Goal: Information Seeking & Learning: Compare options

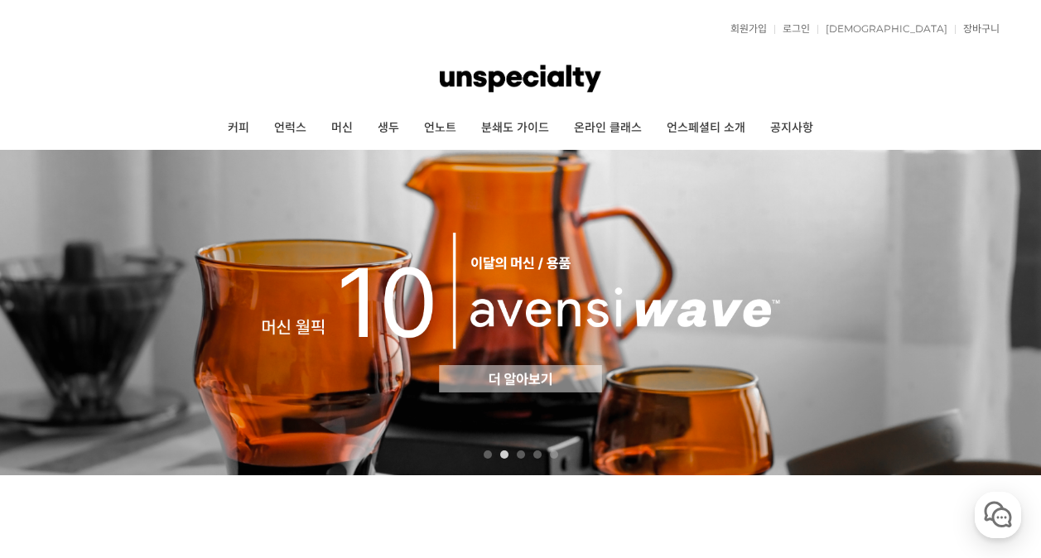
click at [213, 144] on ul "커피 언럭스 머신 생두 언노트 분쇄도 가이드 온라인 클래스 언스페셜티 소개 공지사항" at bounding box center [520, 128] width 958 height 41
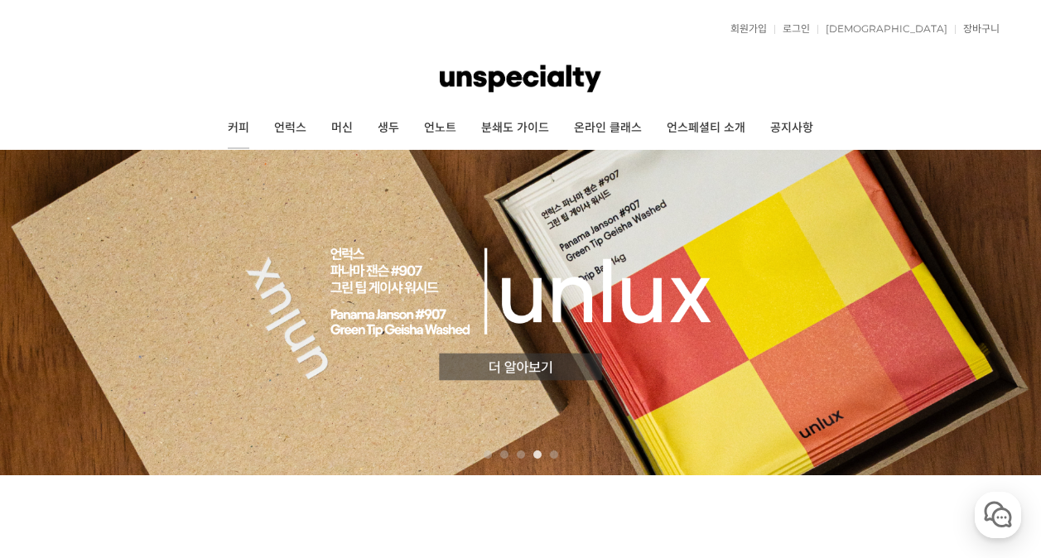
click at [229, 133] on link "커피" at bounding box center [238, 128] width 46 height 41
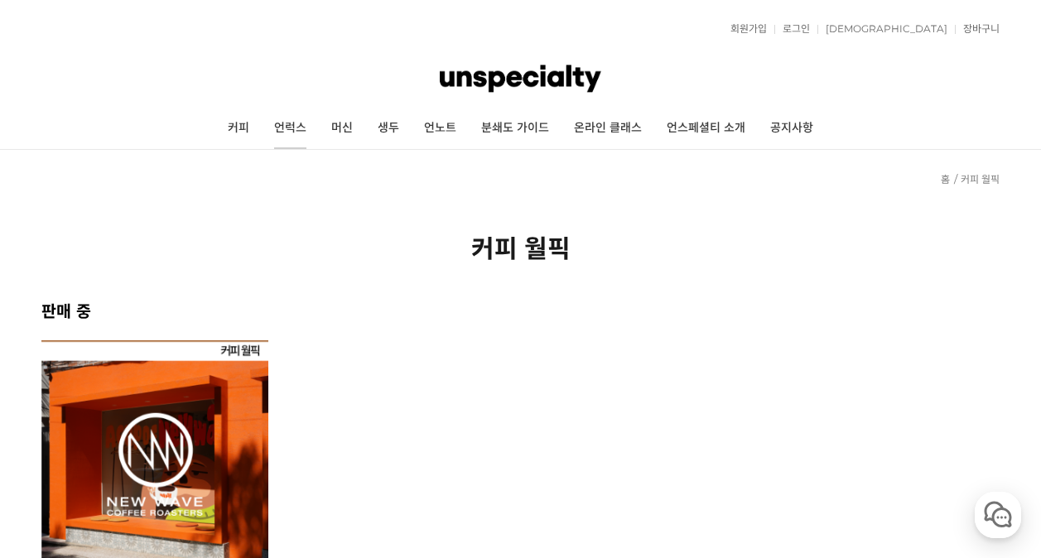
click at [302, 128] on link "언럭스" at bounding box center [290, 128] width 57 height 41
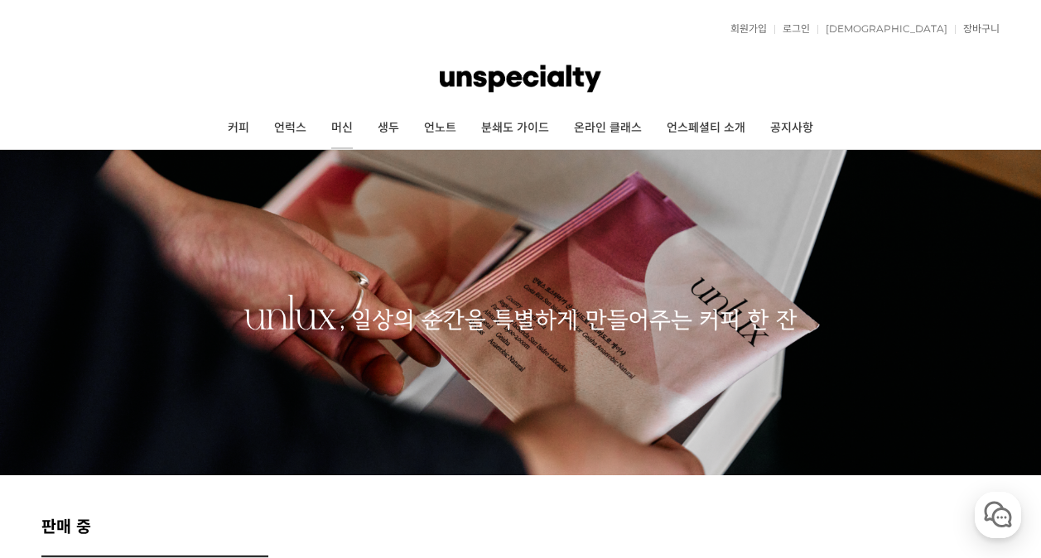
click at [351, 129] on link "머신" at bounding box center [342, 128] width 46 height 41
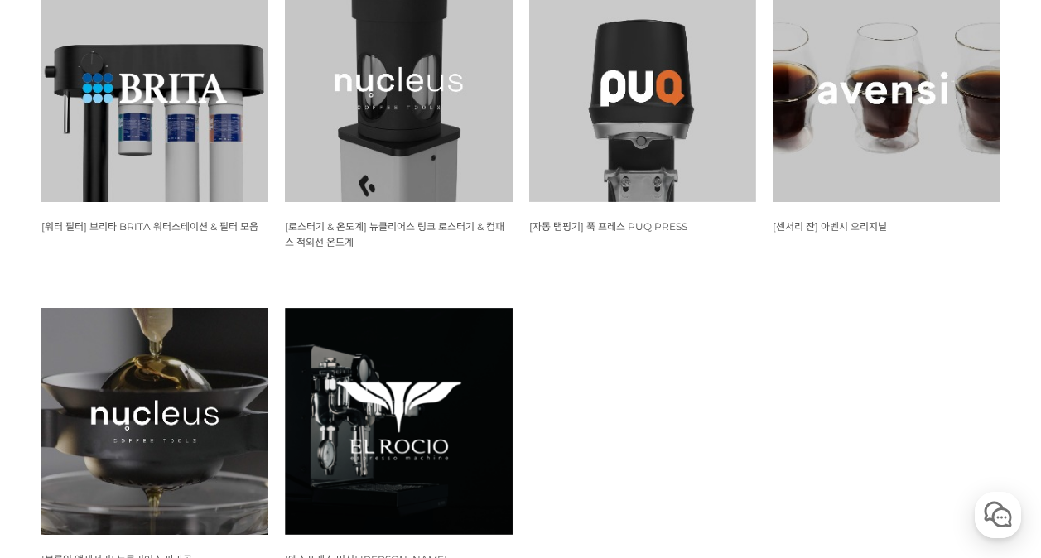
scroll to position [1740, 0]
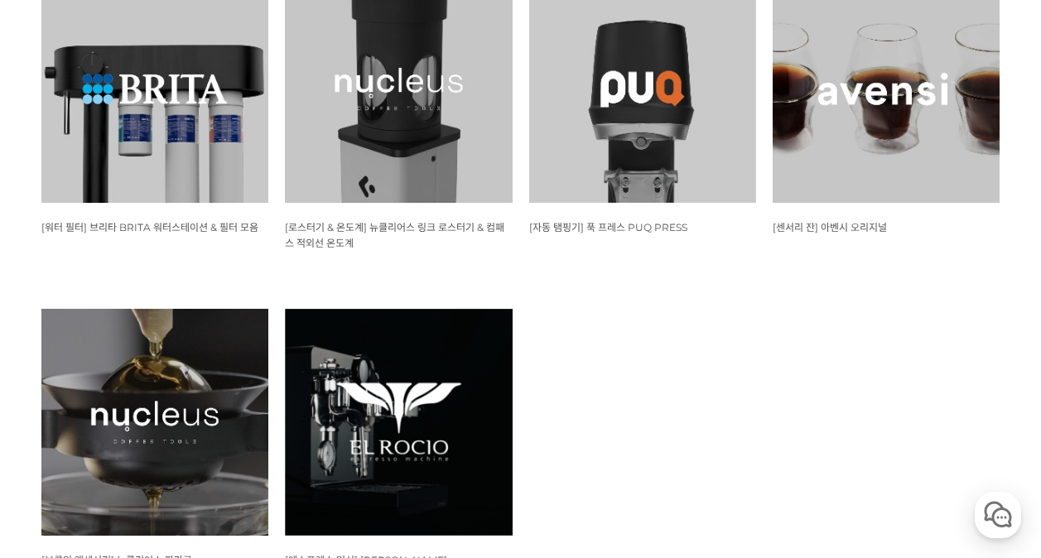
click at [166, 363] on img at bounding box center [154, 422] width 227 height 227
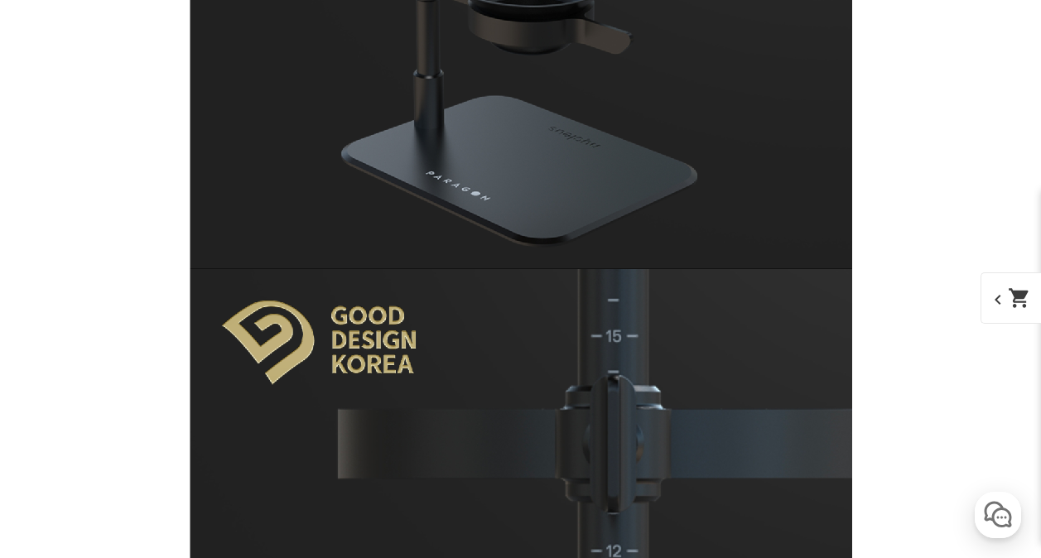
scroll to position [16484, 0]
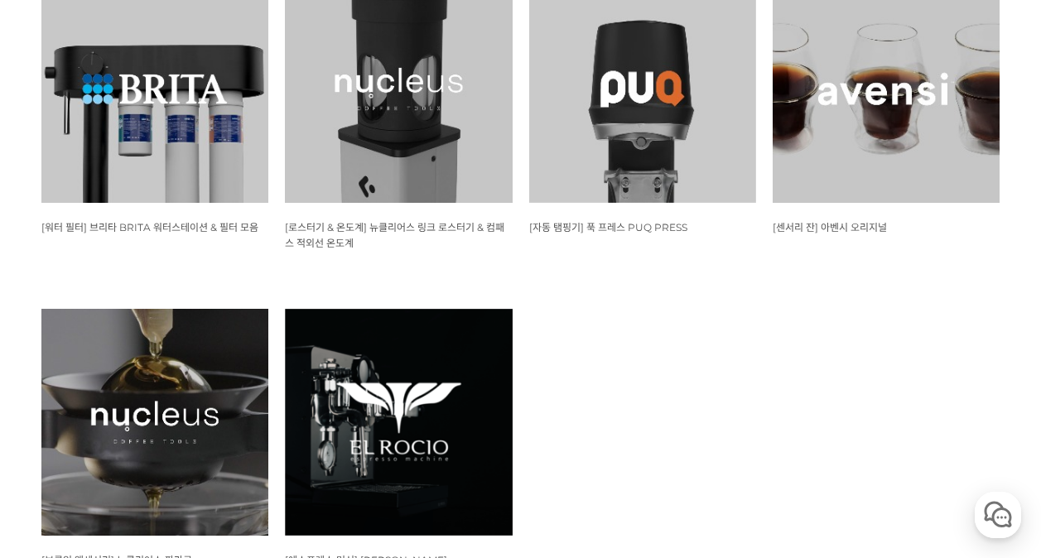
scroll to position [1729, 0]
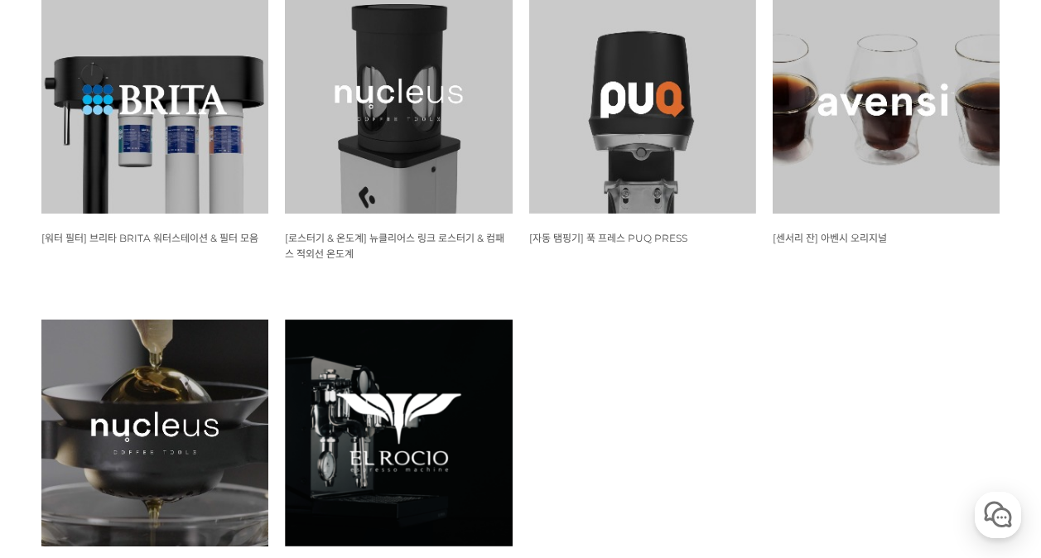
click at [899, 130] on img at bounding box center [886, 99] width 227 height 227
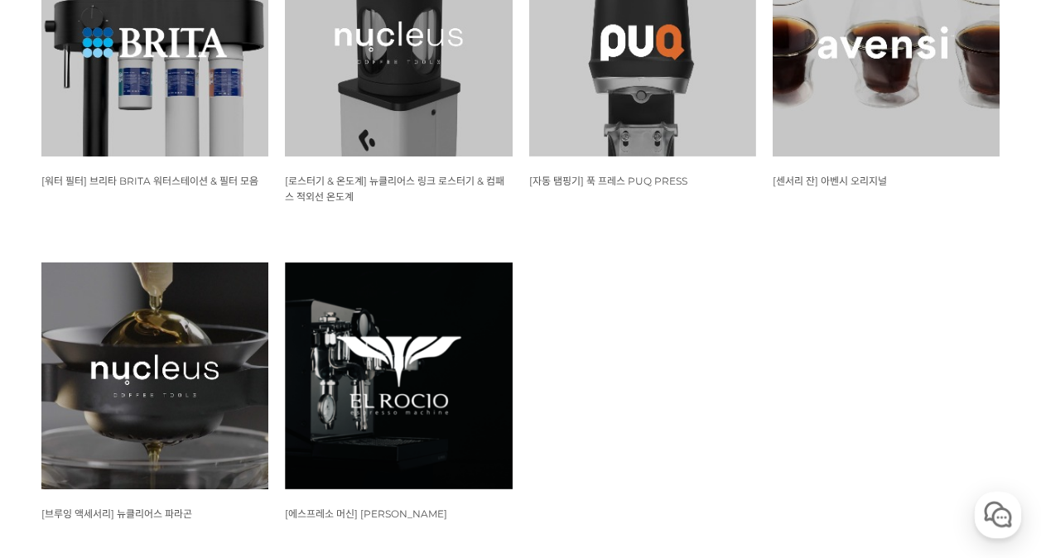
scroll to position [1553, 0]
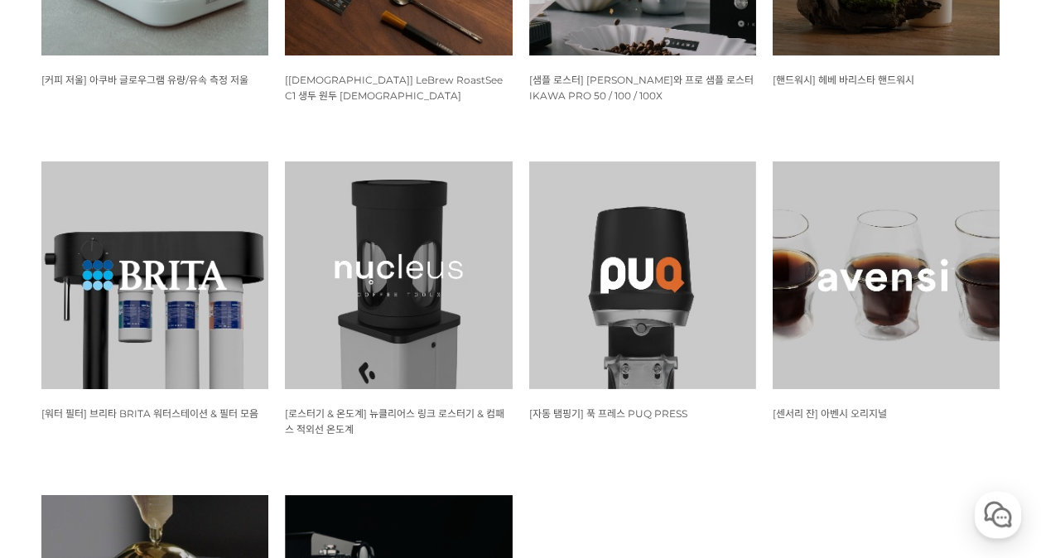
click at [404, 267] on img at bounding box center [398, 275] width 227 height 227
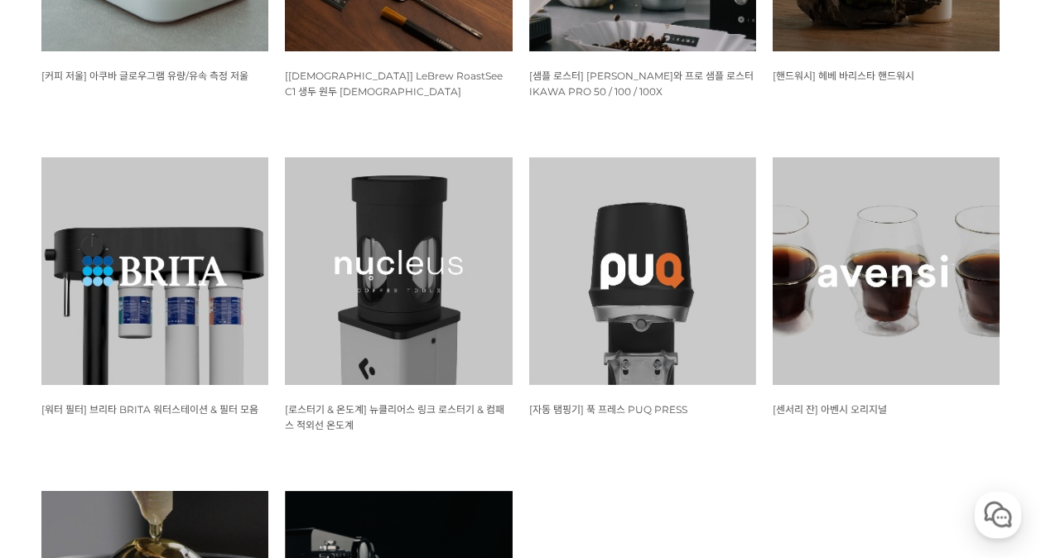
scroll to position [1315, 0]
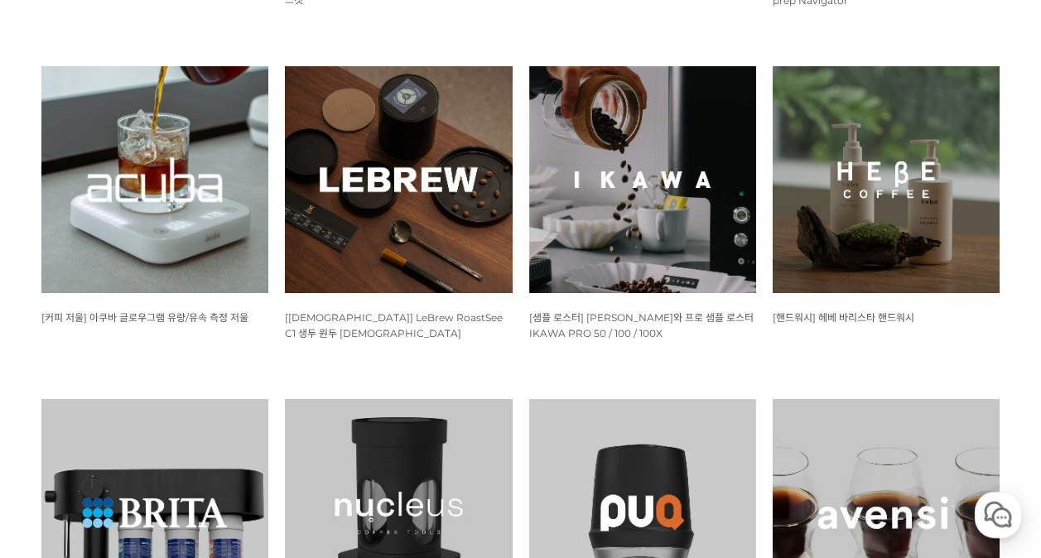
click at [188, 196] on img at bounding box center [154, 179] width 227 height 227
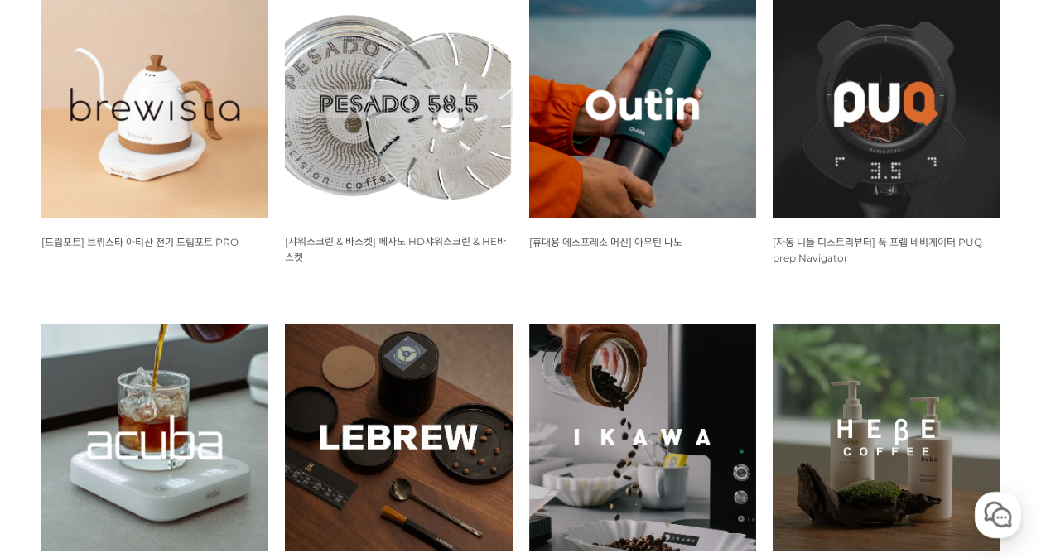
scroll to position [1015, 0]
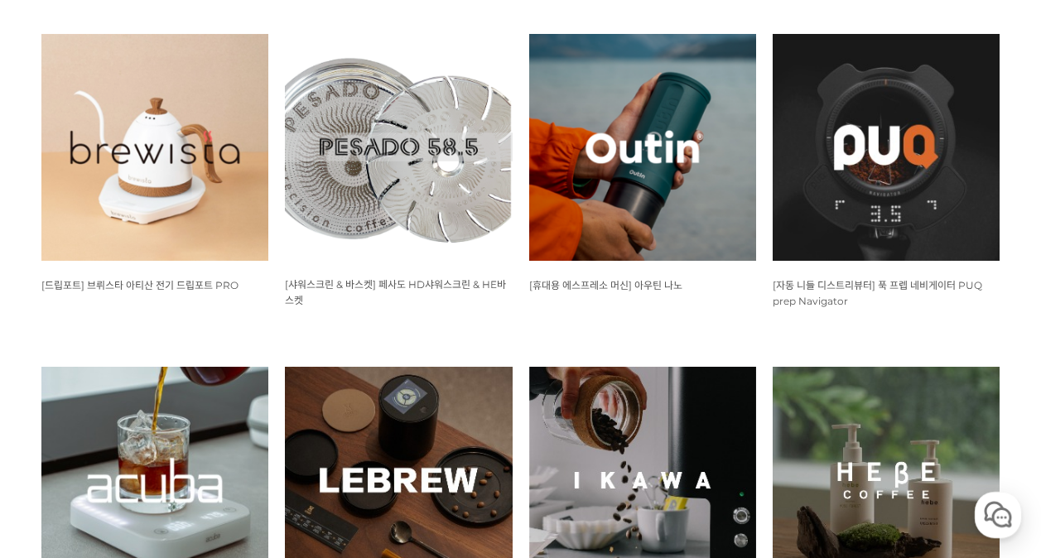
click at [649, 199] on img at bounding box center [642, 147] width 227 height 227
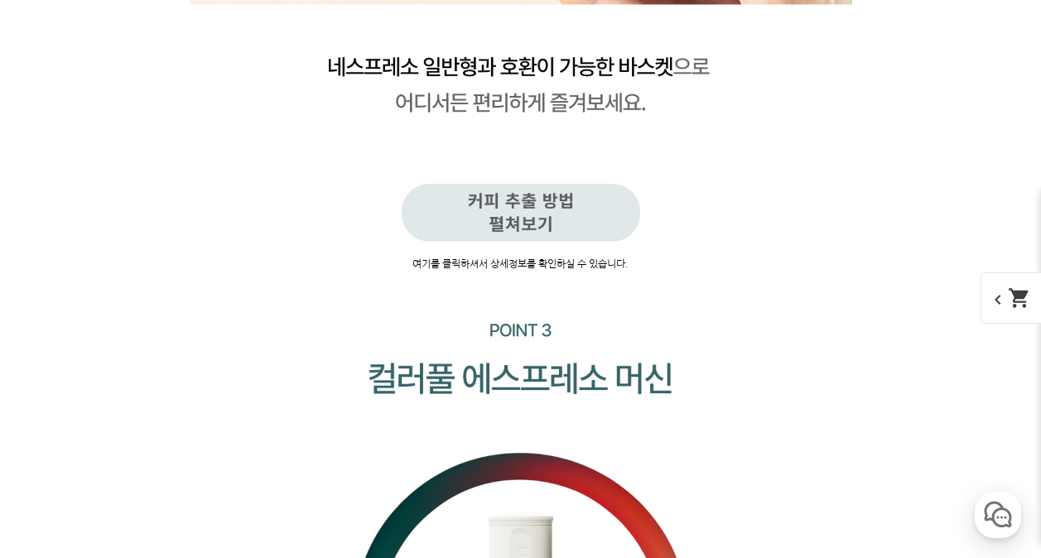
scroll to position [12804, 0]
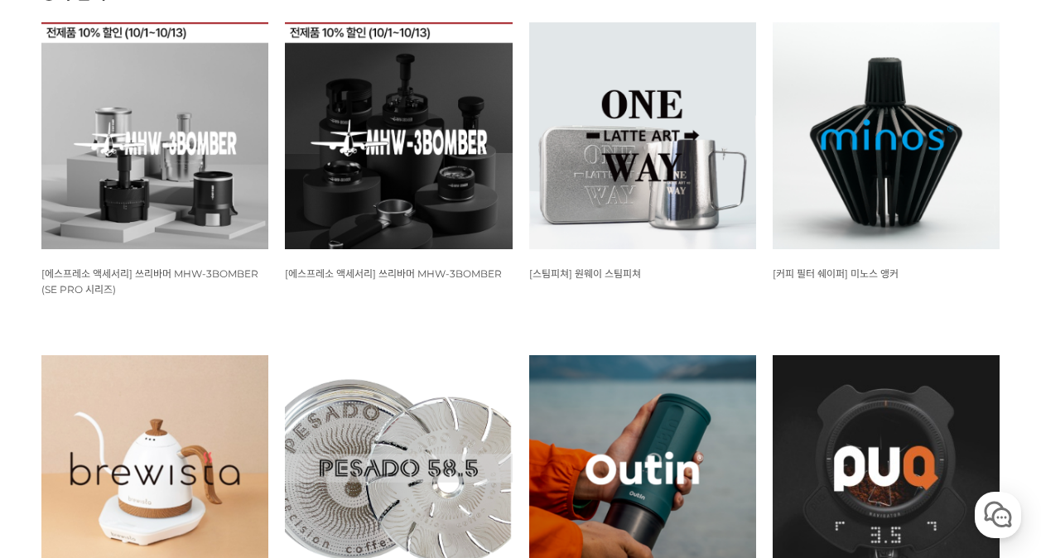
scroll to position [683, 0]
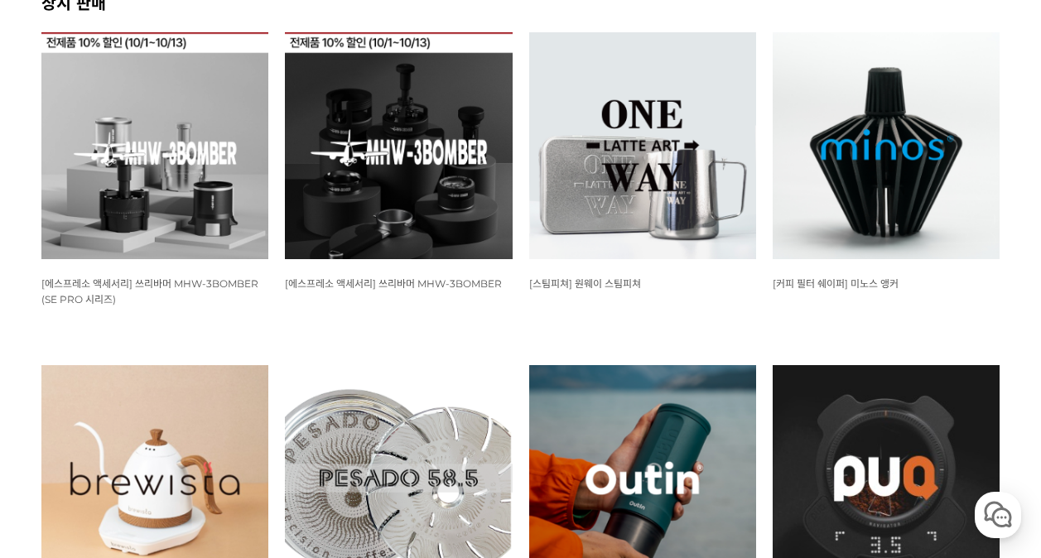
click at [157, 415] on img at bounding box center [154, 478] width 227 height 227
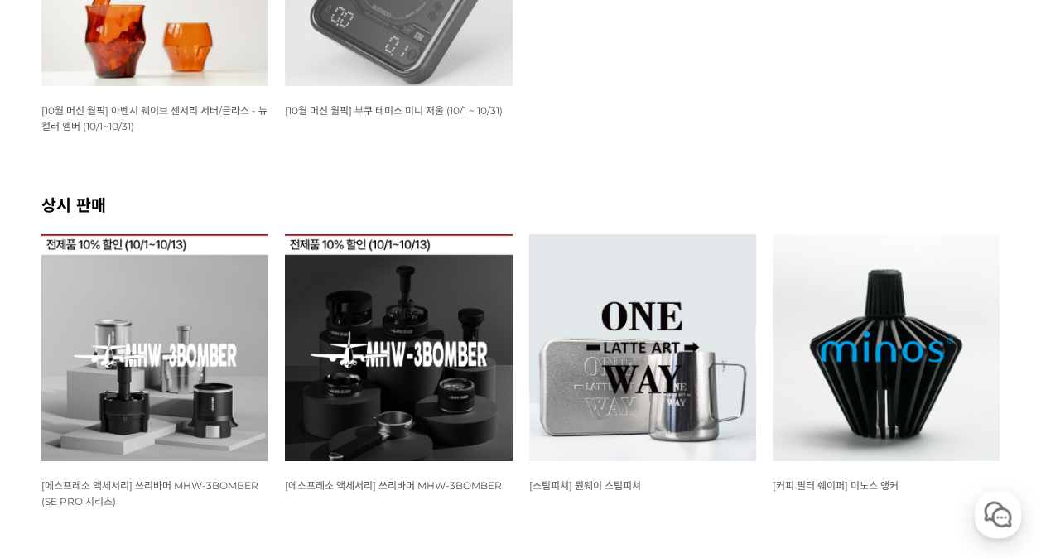
scroll to position [435, 0]
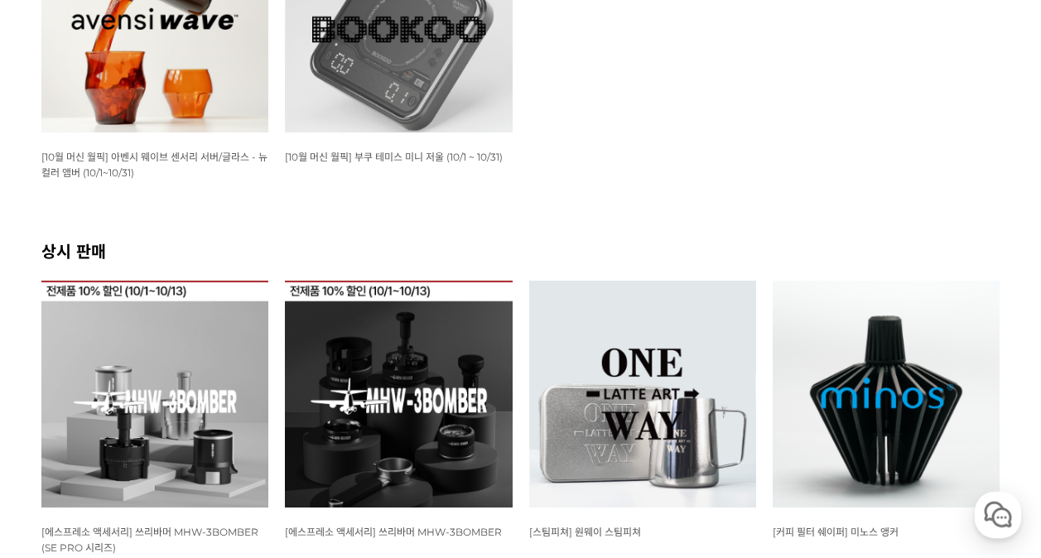
click at [204, 451] on img at bounding box center [154, 394] width 227 height 227
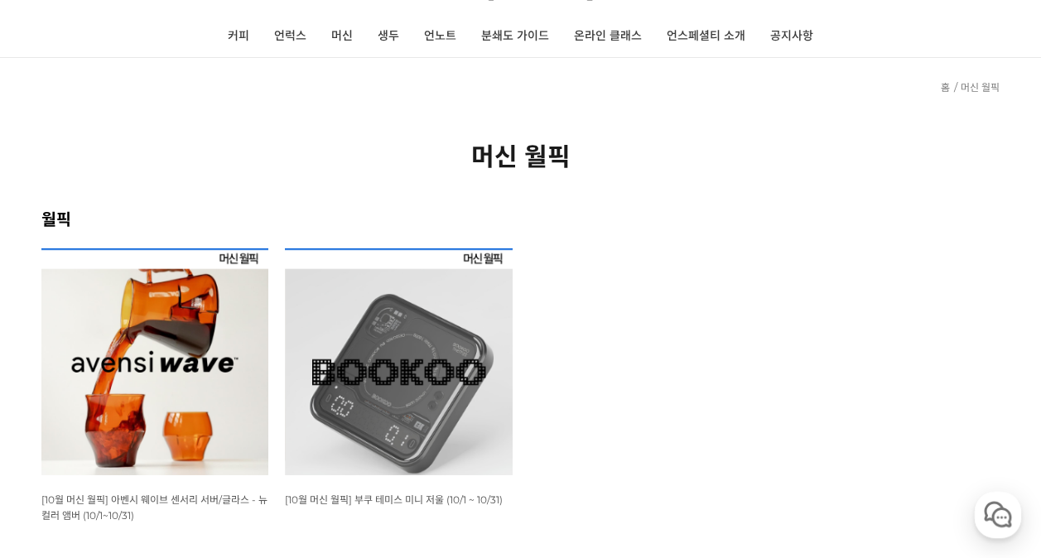
scroll to position [186, 0]
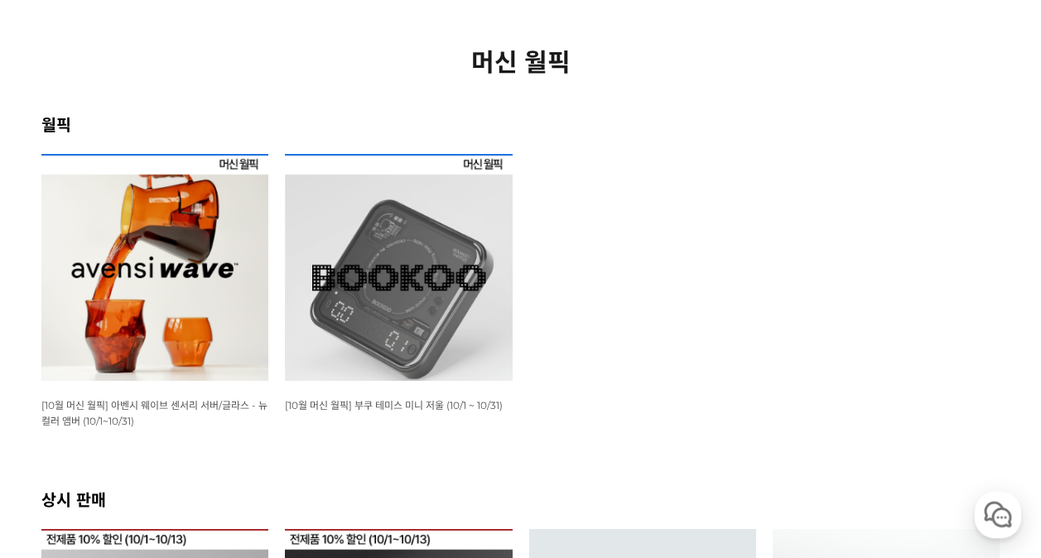
click at [210, 343] on img at bounding box center [154, 267] width 227 height 227
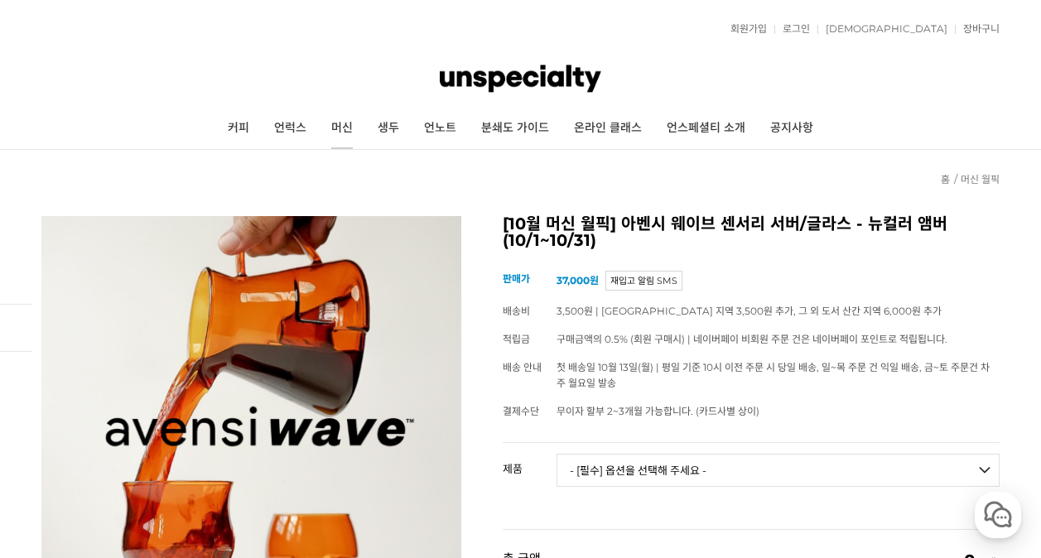
click at [350, 133] on link "머신" at bounding box center [342, 128] width 46 height 41
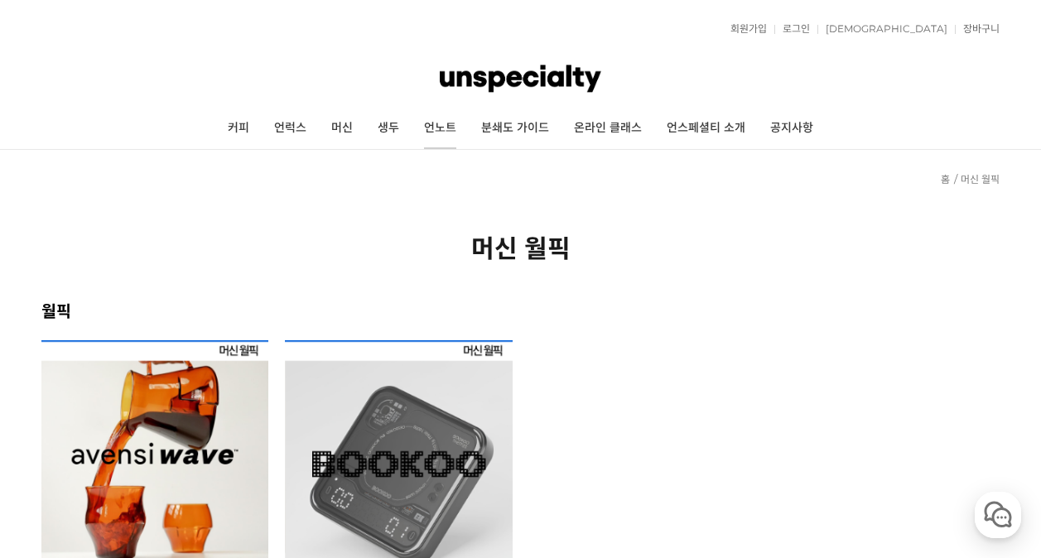
click at [447, 130] on link "언노트" at bounding box center [440, 128] width 57 height 41
click at [533, 133] on link "분쇄도 가이드" at bounding box center [515, 128] width 93 height 41
click at [245, 135] on link "커피" at bounding box center [238, 128] width 46 height 41
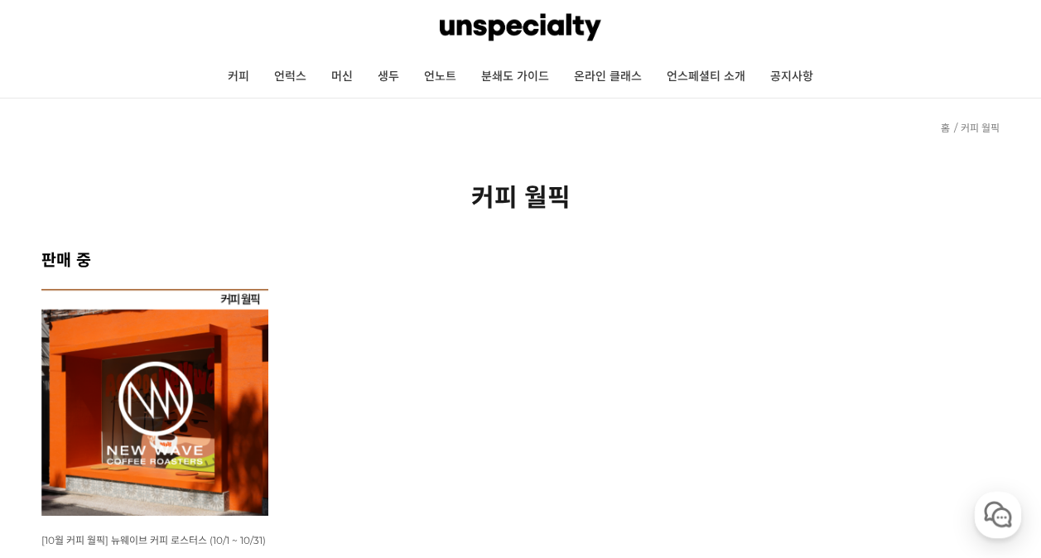
scroll to position [83, 0]
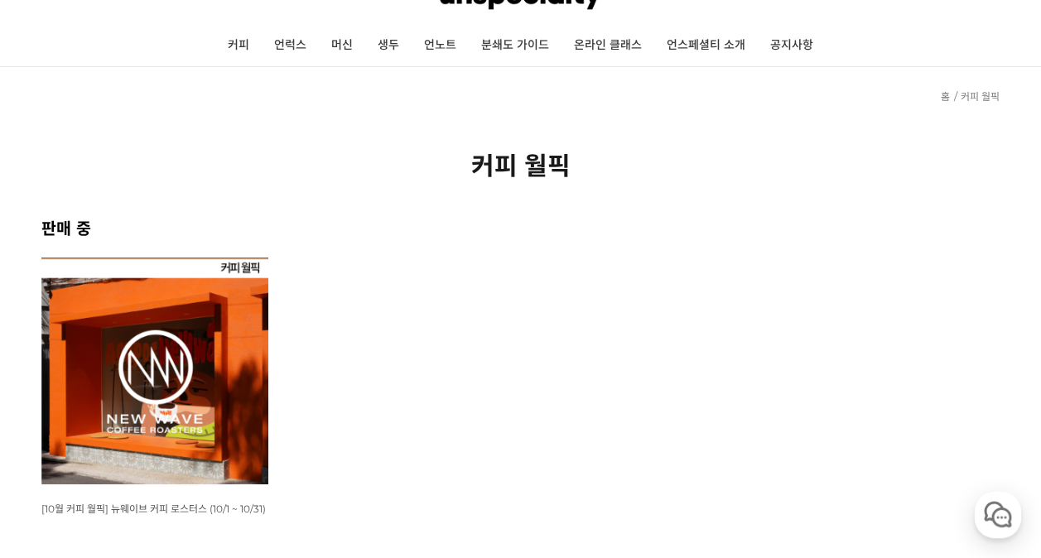
click at [203, 325] on img at bounding box center [154, 371] width 227 height 227
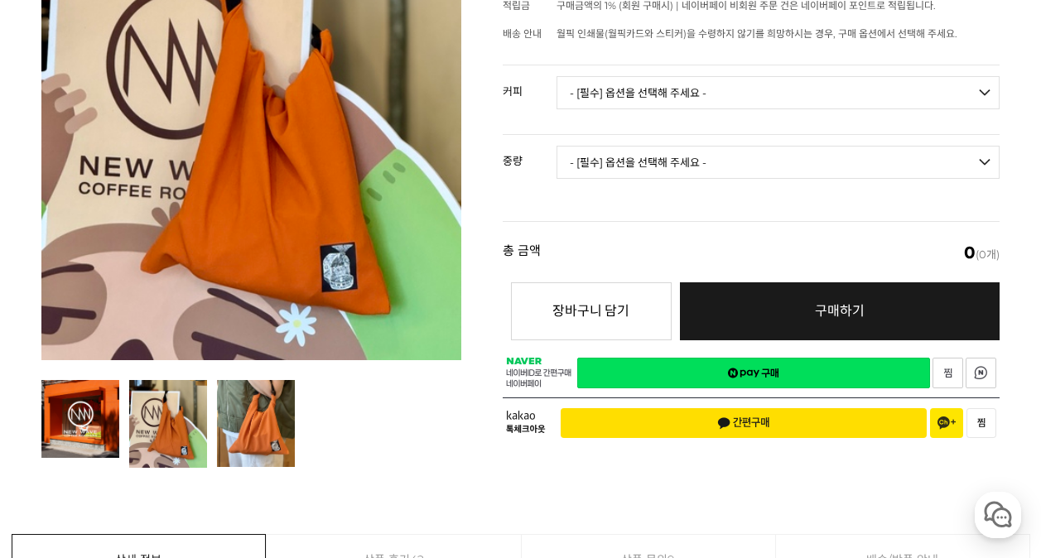
scroll to position [249, 0]
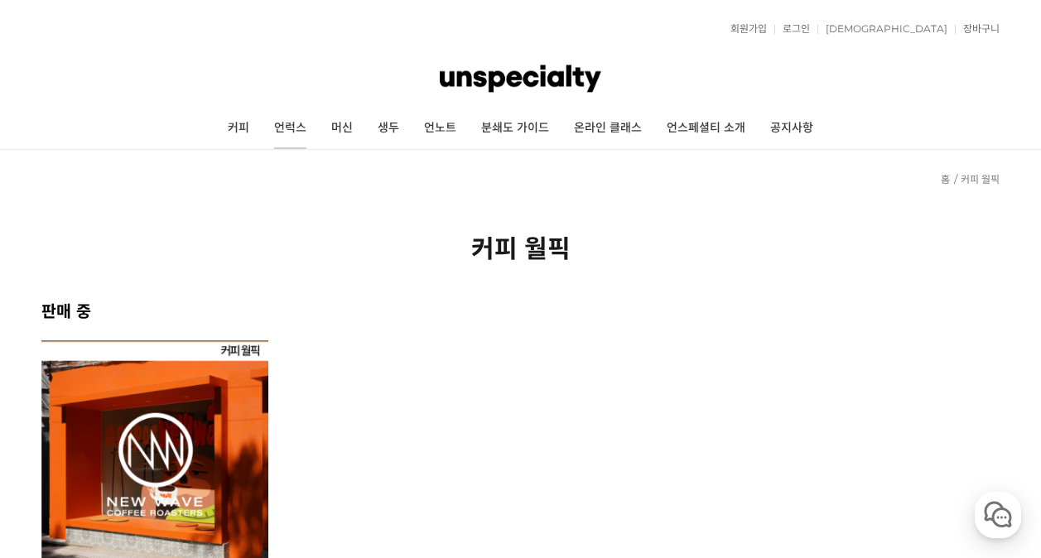
click at [287, 129] on link "언럭스" at bounding box center [290, 128] width 57 height 41
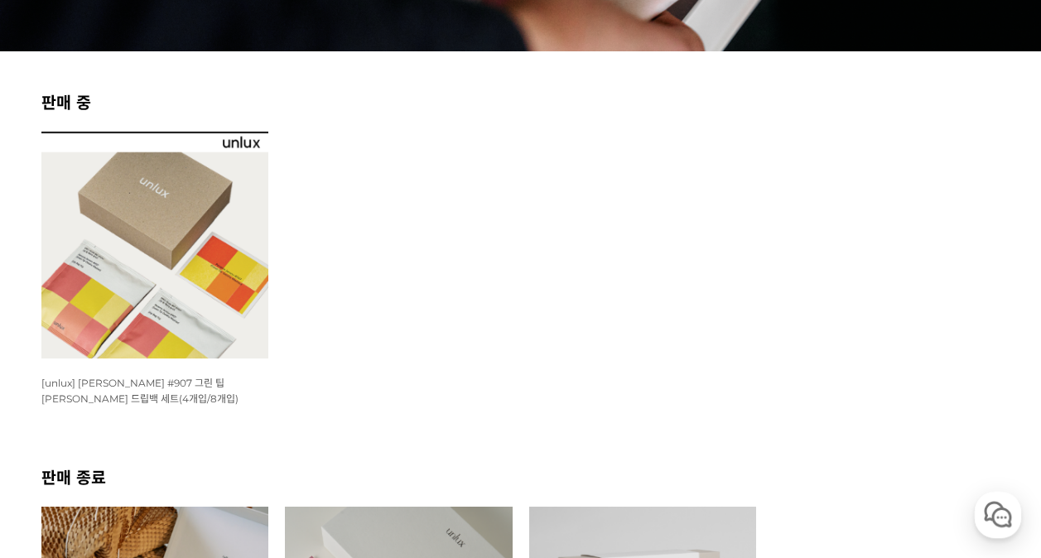
scroll to position [497, 0]
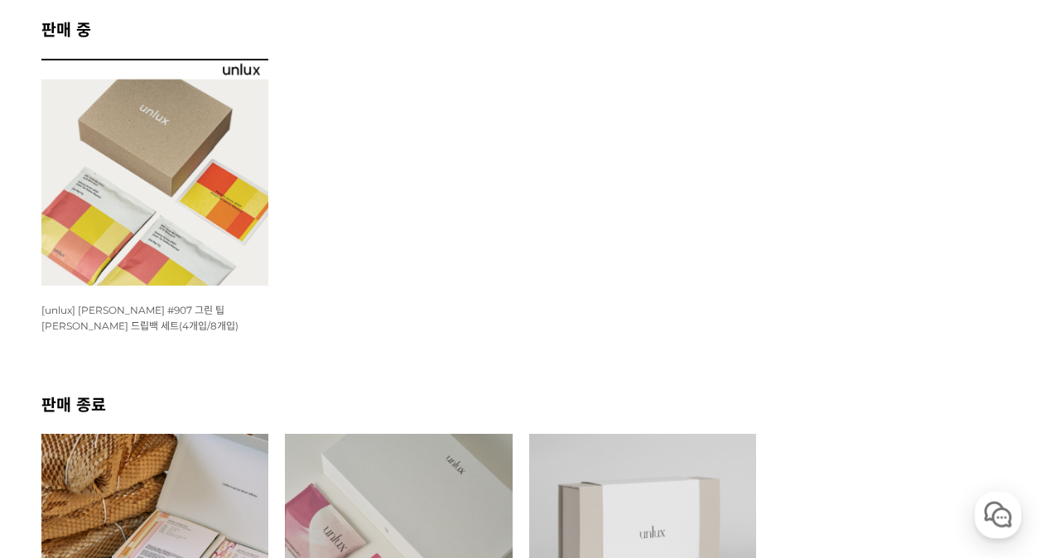
click at [157, 213] on img at bounding box center [154, 172] width 227 height 227
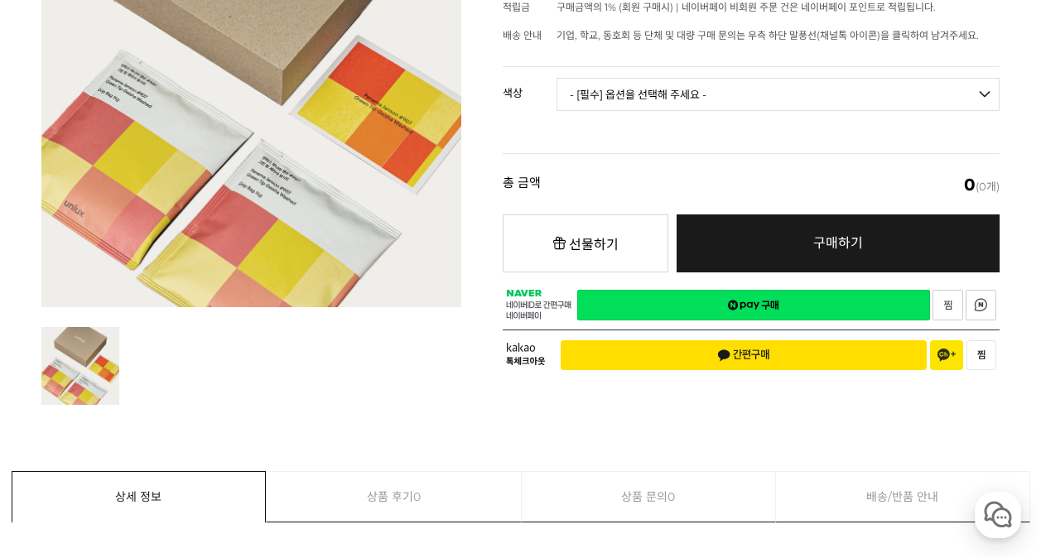
scroll to position [331, 0]
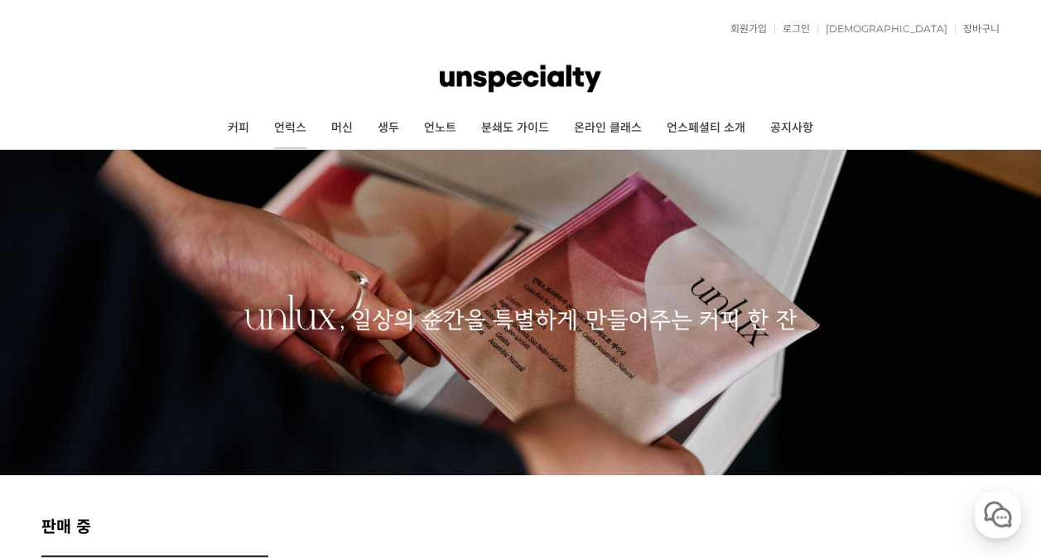
click at [278, 129] on link "언럭스" at bounding box center [290, 128] width 57 height 41
click at [338, 139] on link "머신" at bounding box center [342, 128] width 46 height 41
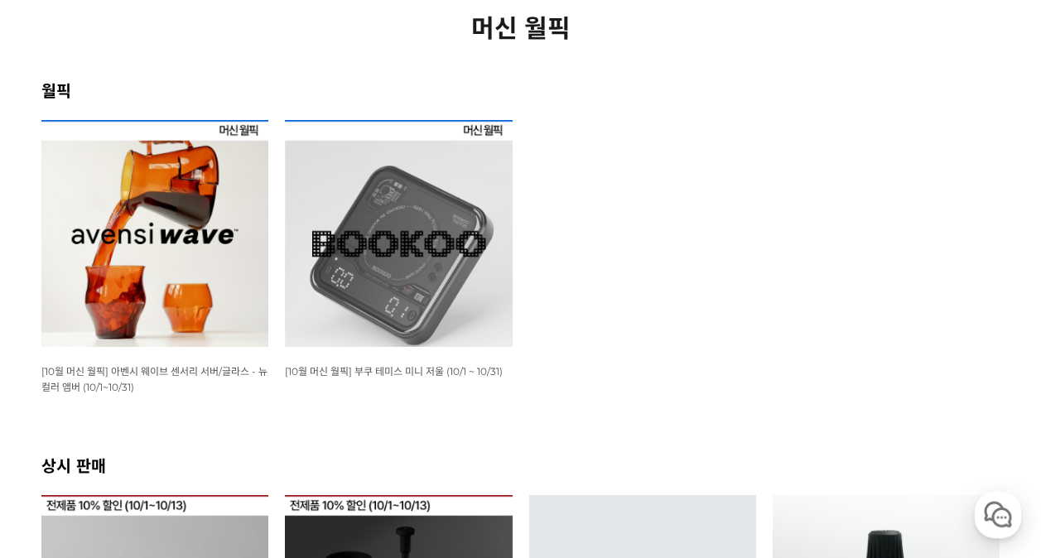
scroll to position [249, 0]
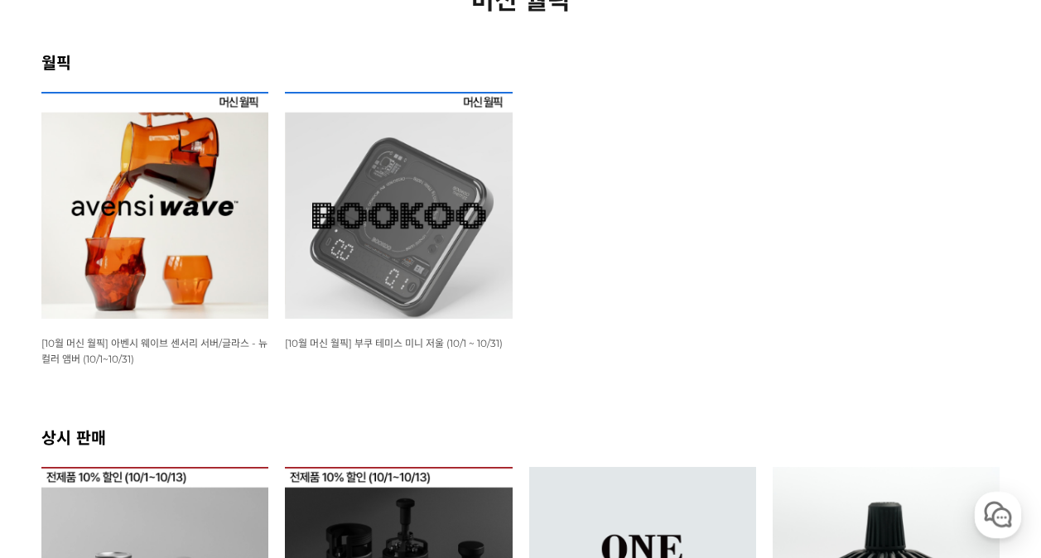
click at [321, 242] on img at bounding box center [398, 205] width 227 height 227
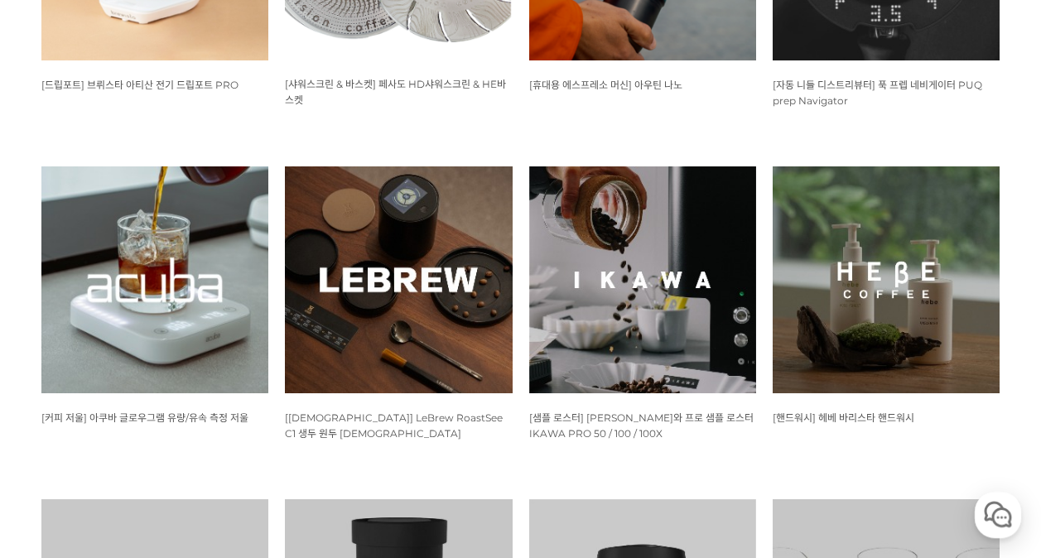
scroll to position [1238, 0]
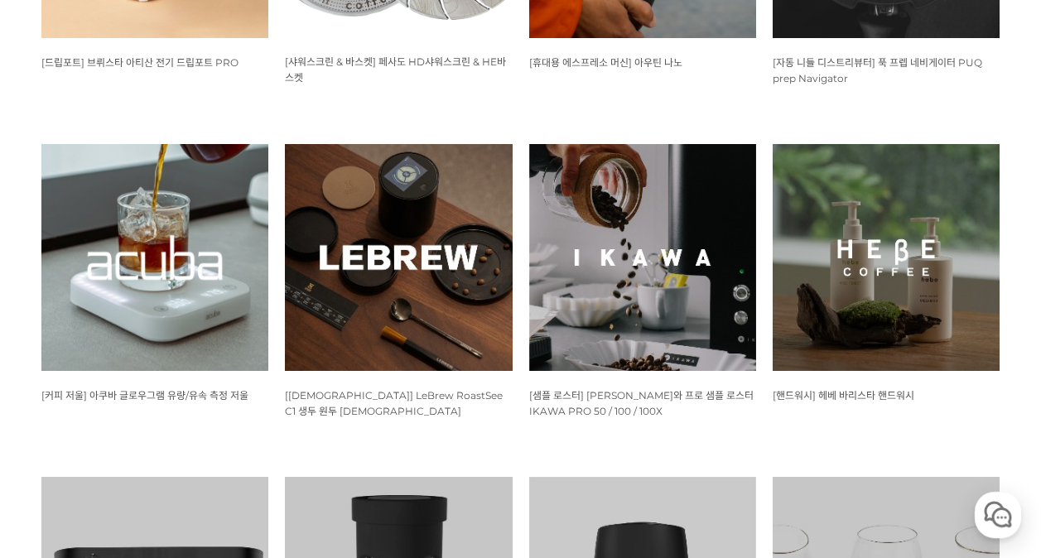
click at [399, 341] on img at bounding box center [398, 257] width 227 height 227
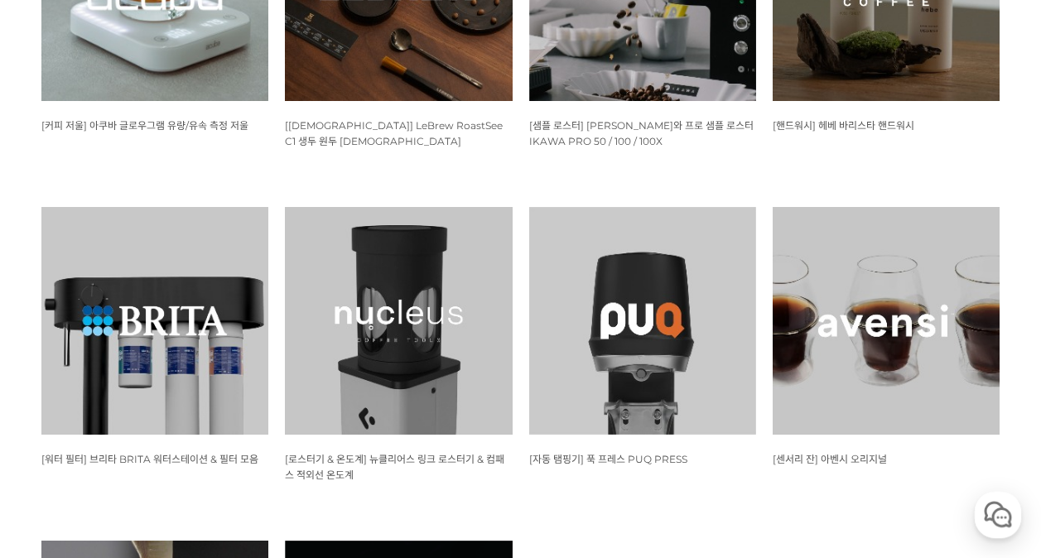
scroll to position [1488, 0]
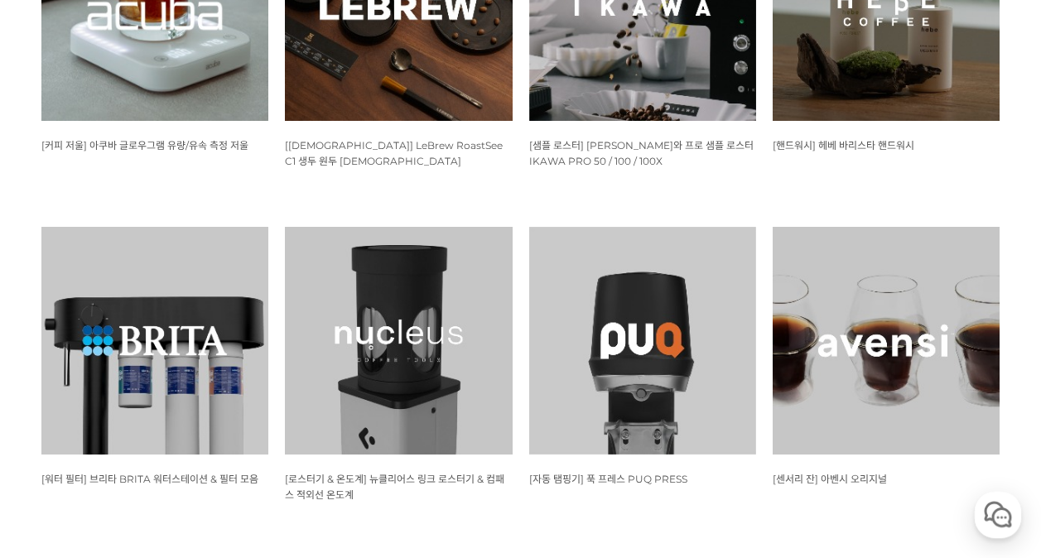
click at [356, 384] on img at bounding box center [398, 340] width 227 height 227
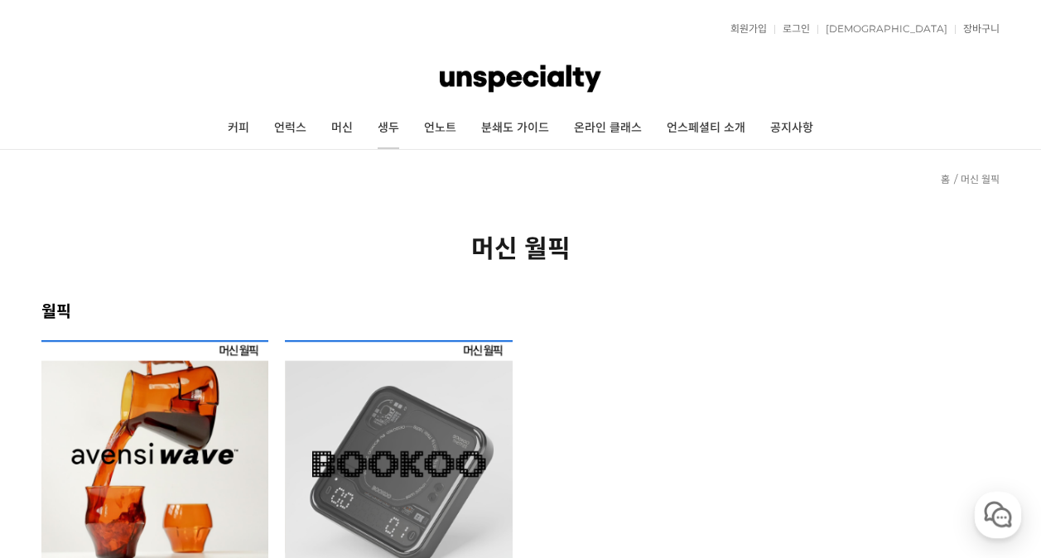
click at [396, 131] on link "생두" at bounding box center [388, 128] width 46 height 41
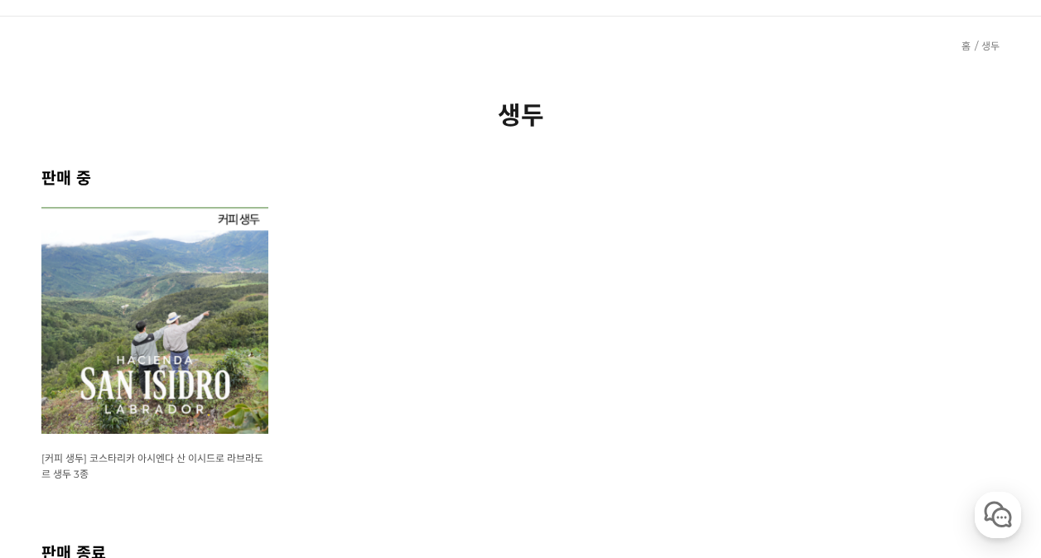
scroll to position [166, 0]
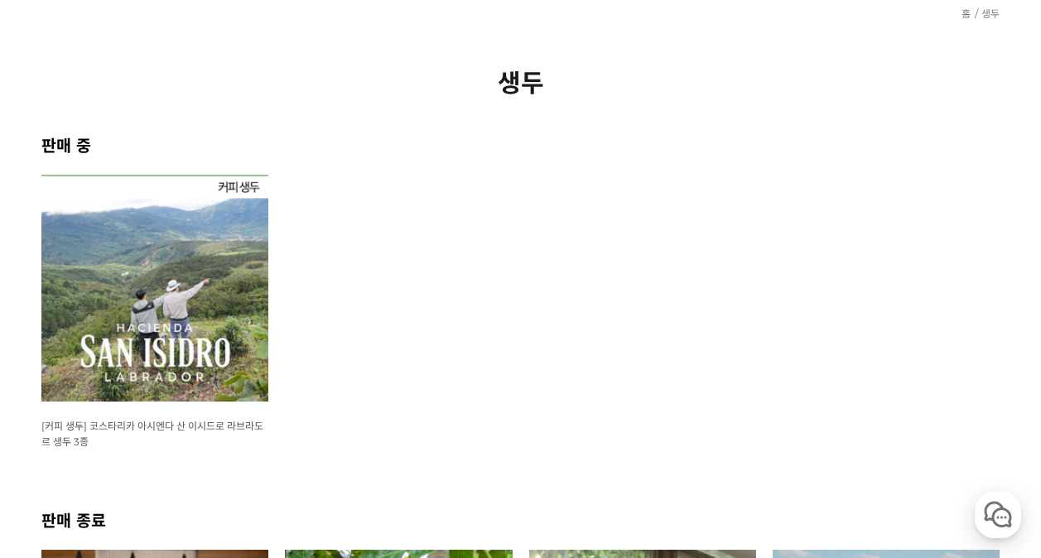
click at [210, 313] on img at bounding box center [154, 288] width 227 height 227
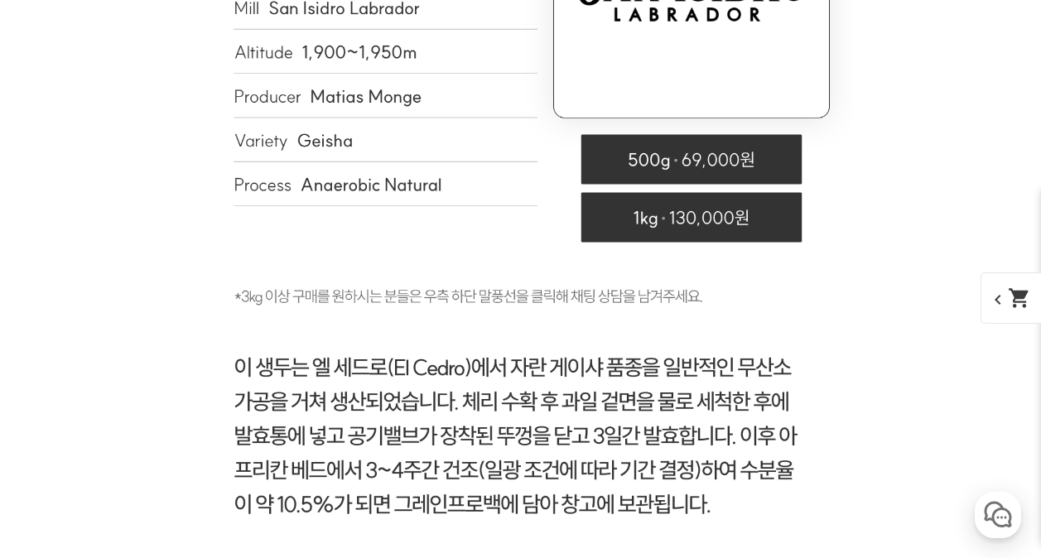
scroll to position [6914, 0]
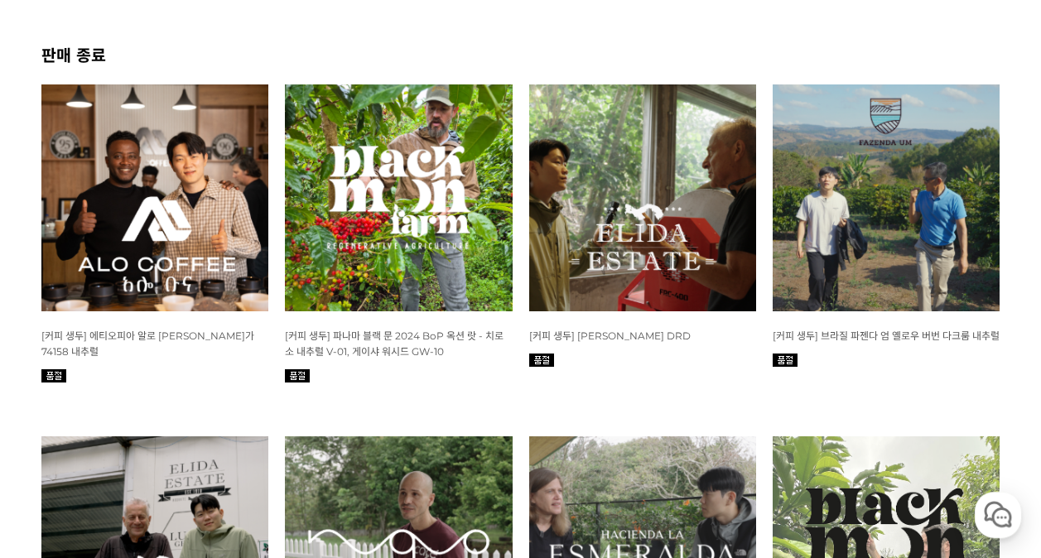
scroll to position [663, 0]
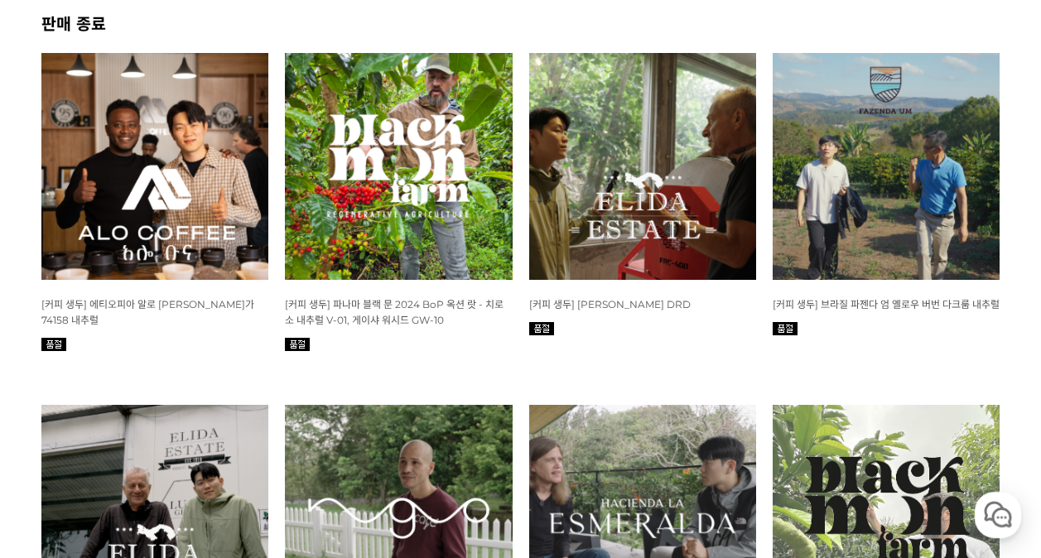
click at [307, 215] on img at bounding box center [398, 166] width 227 height 227
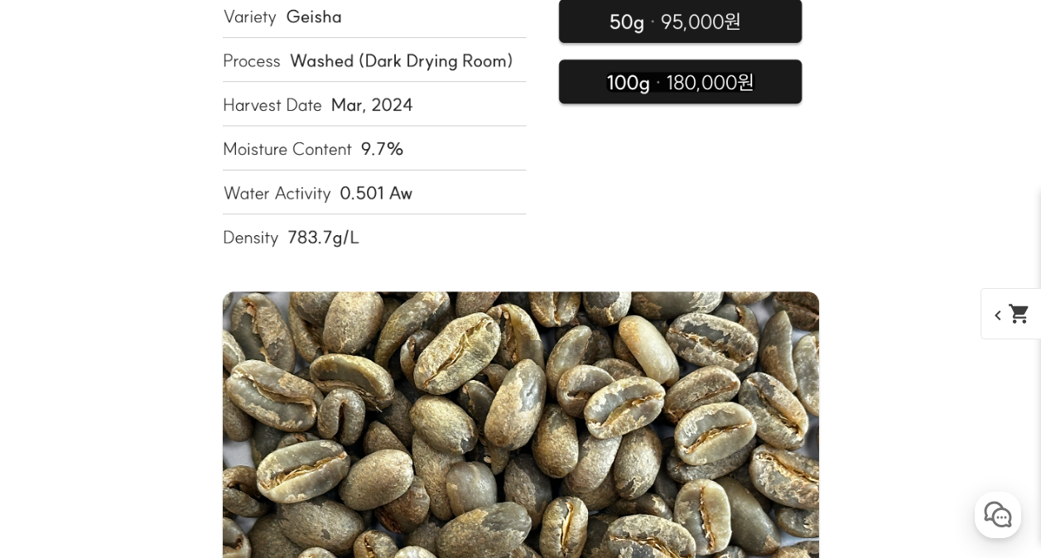
scroll to position [9774, 0]
